Goal: Task Accomplishment & Management: Understand process/instructions

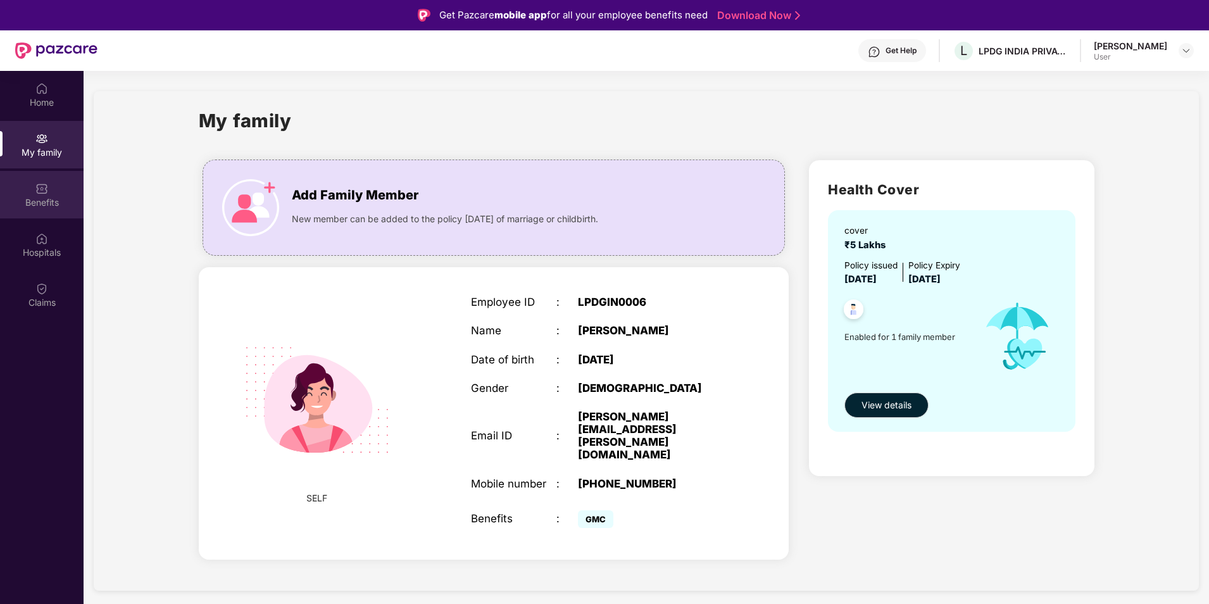
click at [41, 199] on div "Benefits" at bounding box center [42, 202] width 84 height 13
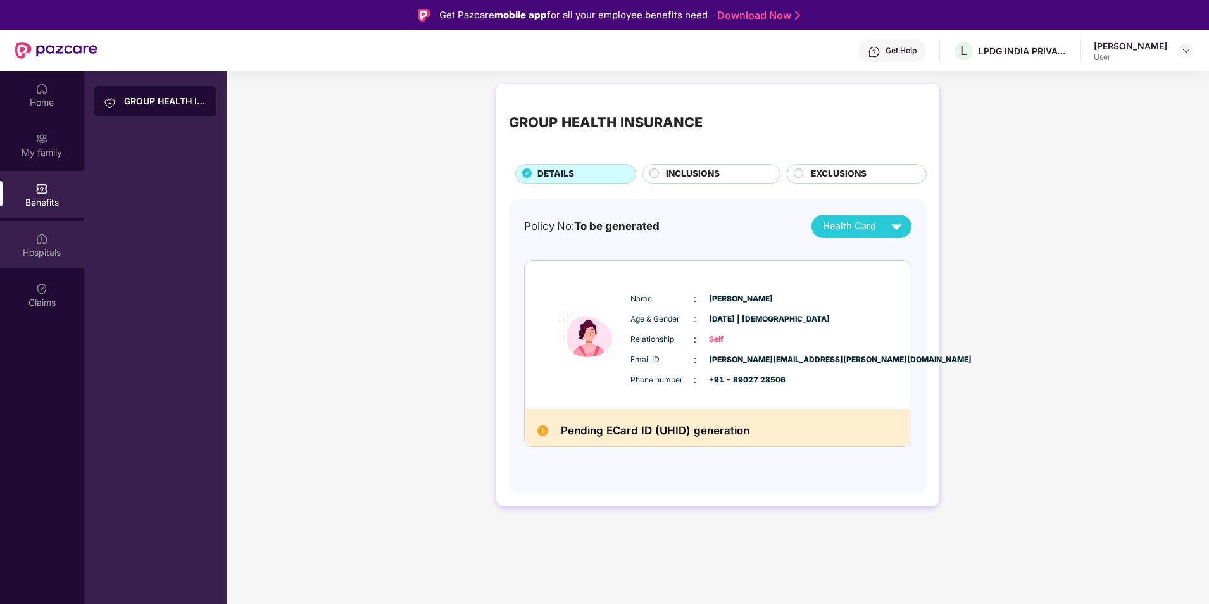
click at [47, 249] on div "Hospitals" at bounding box center [42, 252] width 84 height 13
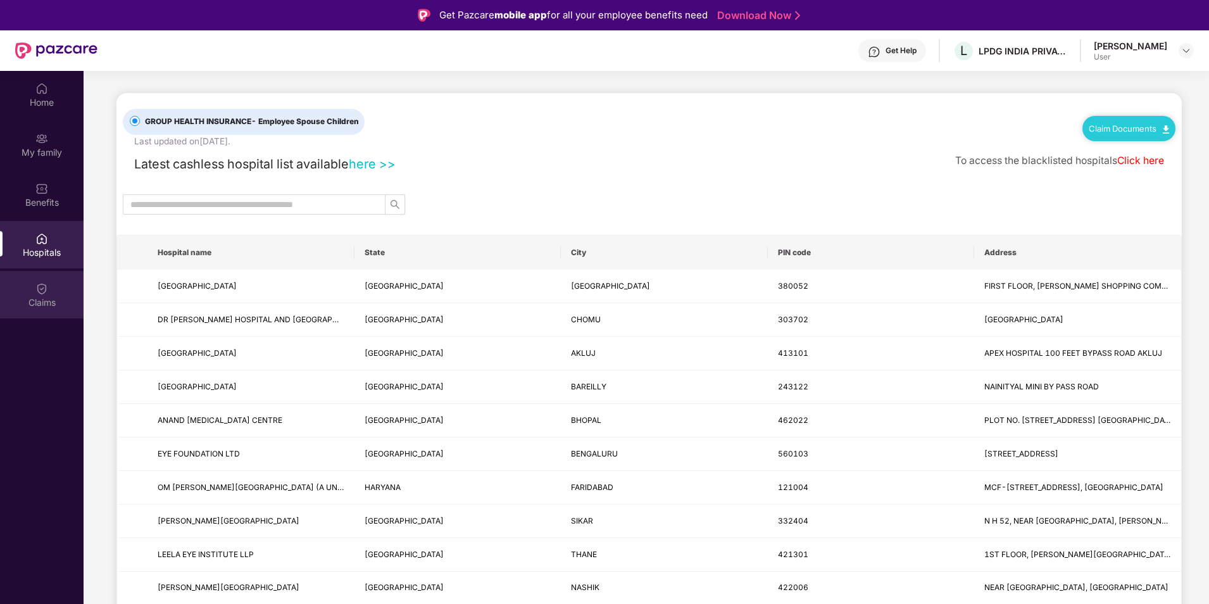
click at [49, 294] on div "Claims" at bounding box center [42, 294] width 84 height 47
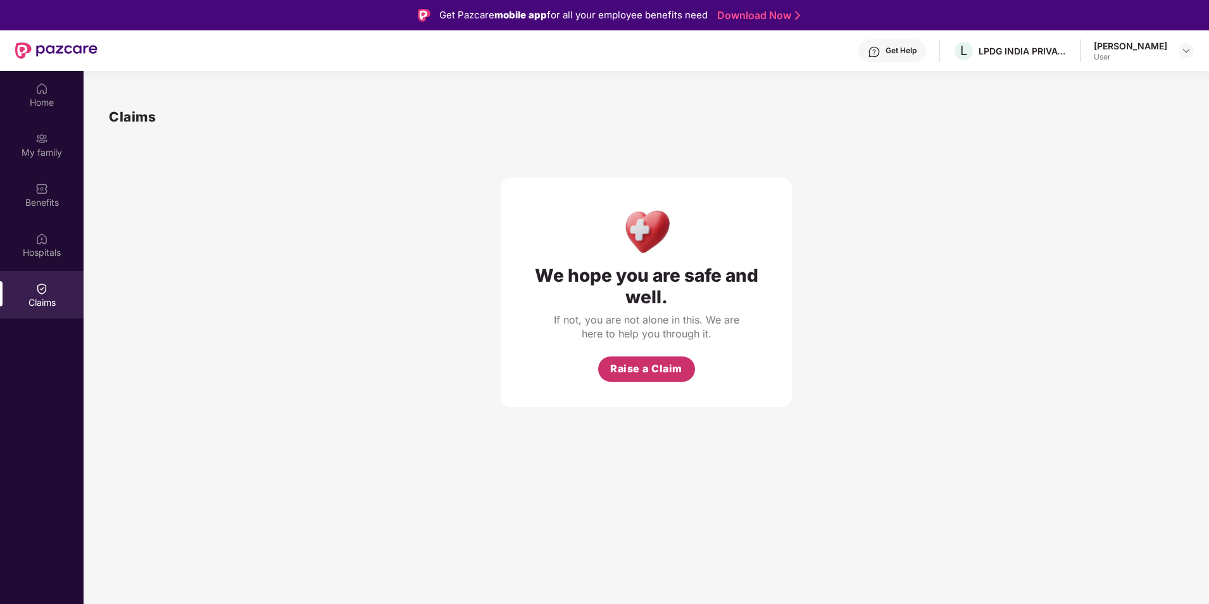
click at [644, 362] on span "Raise a Claim" at bounding box center [646, 369] width 72 height 16
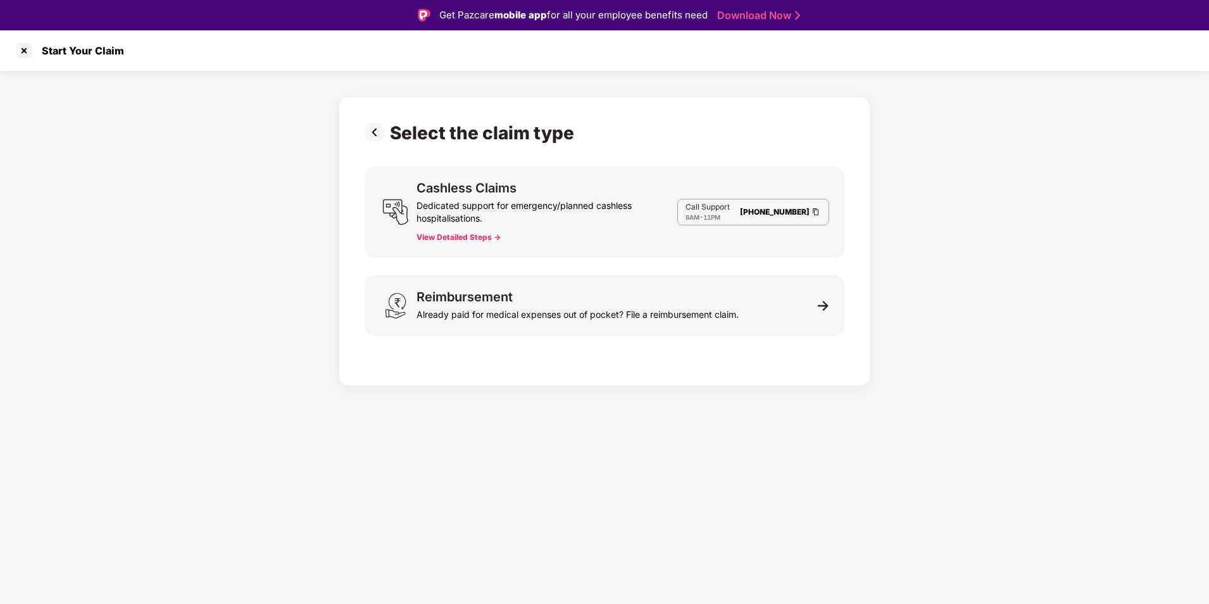
click at [441, 239] on button "View Detailed Steps ->" at bounding box center [458, 237] width 84 height 10
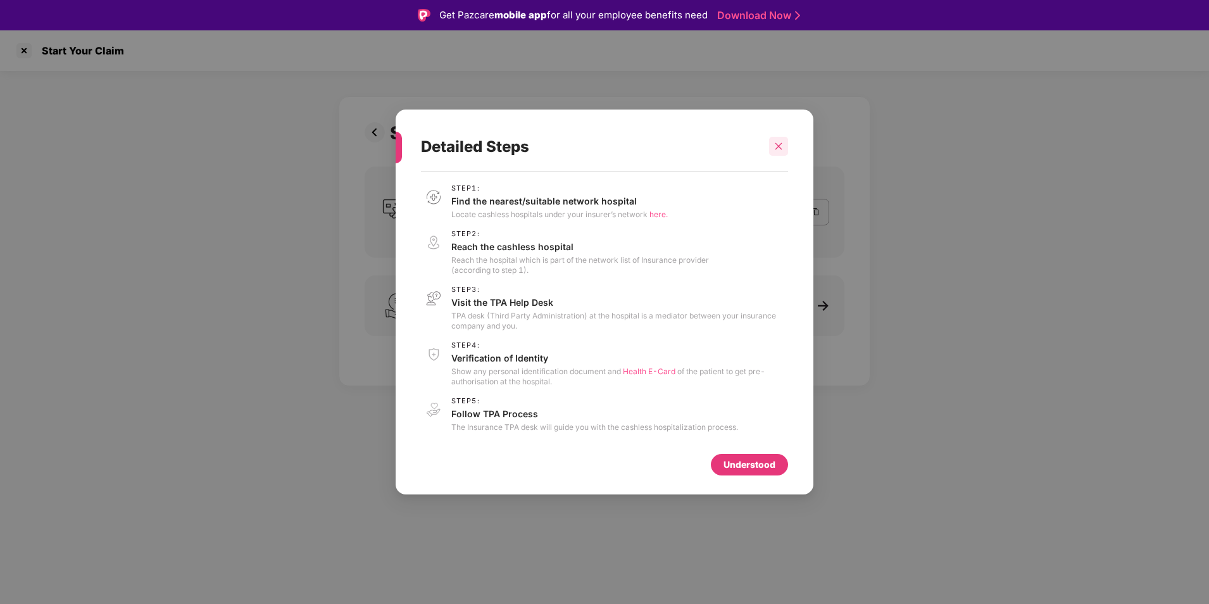
click at [784, 146] on div at bounding box center [778, 146] width 19 height 19
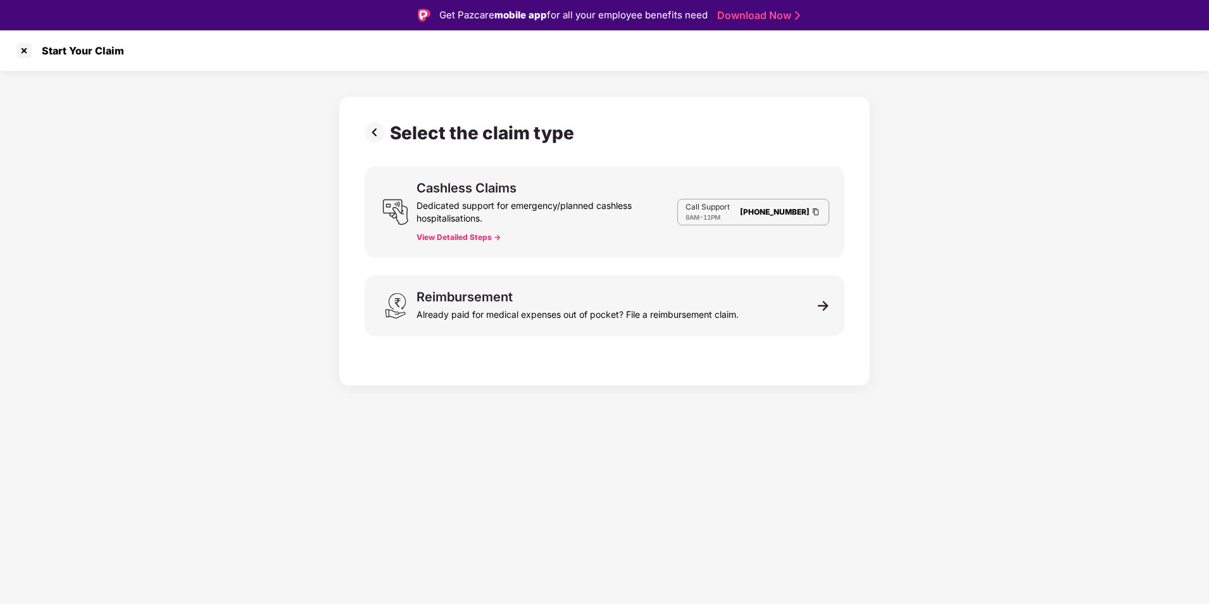
click at [477, 239] on button "View Detailed Steps ->" at bounding box center [458, 237] width 84 height 10
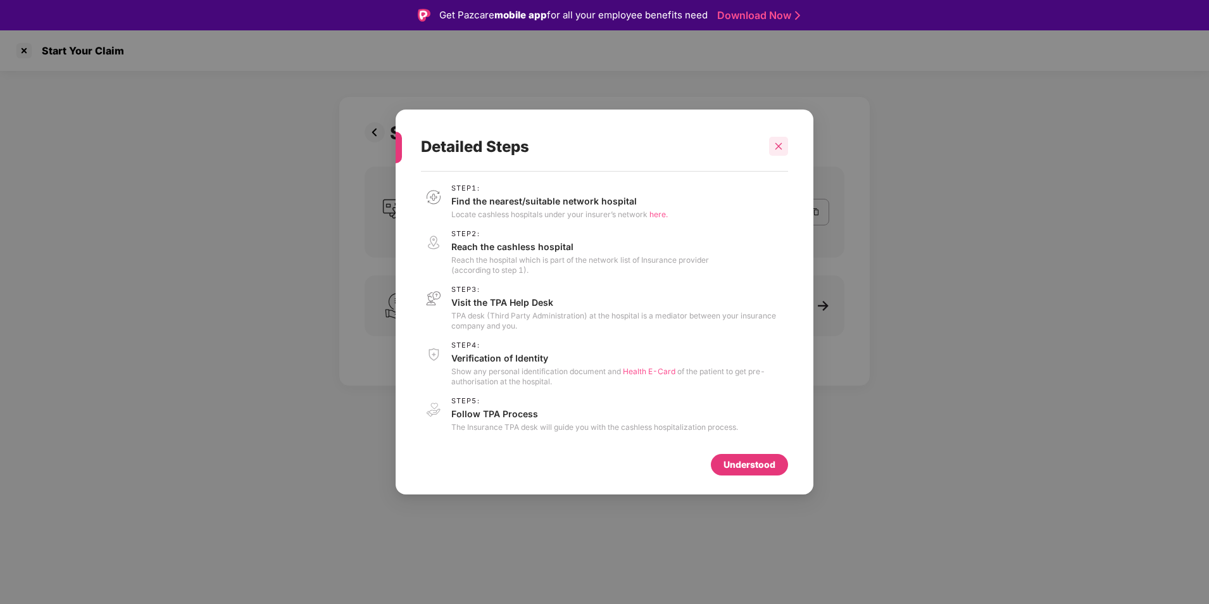
click at [777, 136] on div "Detailed Steps" at bounding box center [604, 146] width 367 height 49
click at [777, 139] on div at bounding box center [778, 146] width 19 height 19
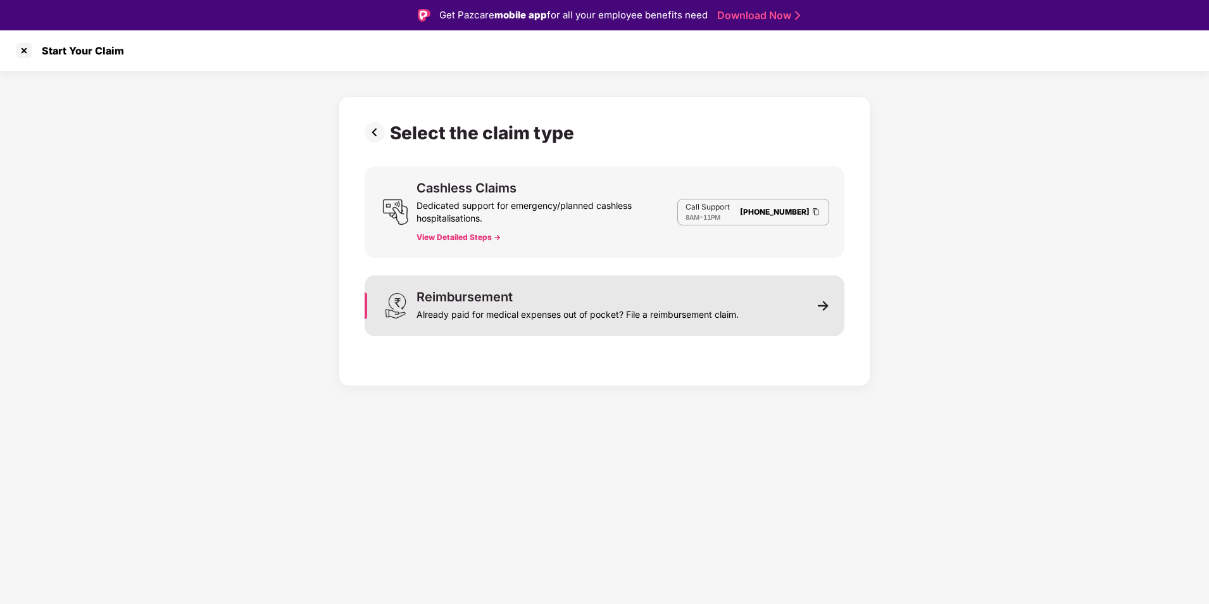
click at [622, 308] on div "Already paid for medical expenses out of pocket? File a reimbursement claim." at bounding box center [577, 312] width 322 height 18
